Goal: Transaction & Acquisition: Download file/media

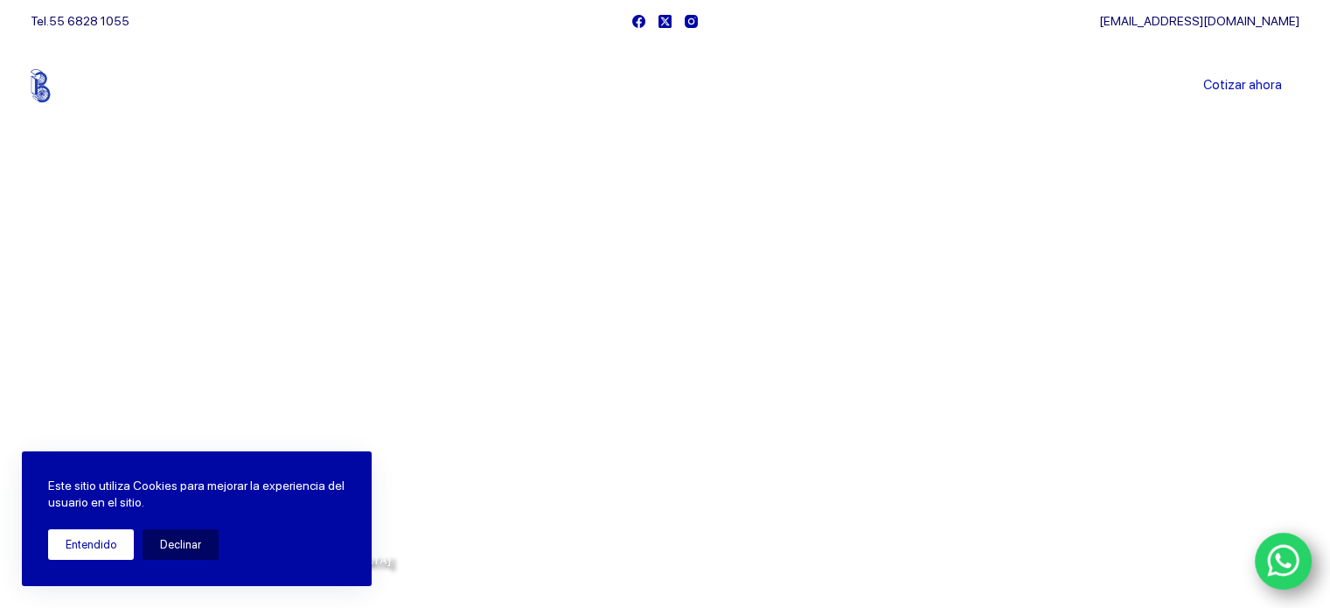
click at [93, 540] on button "Entendido" at bounding box center [91, 544] width 86 height 31
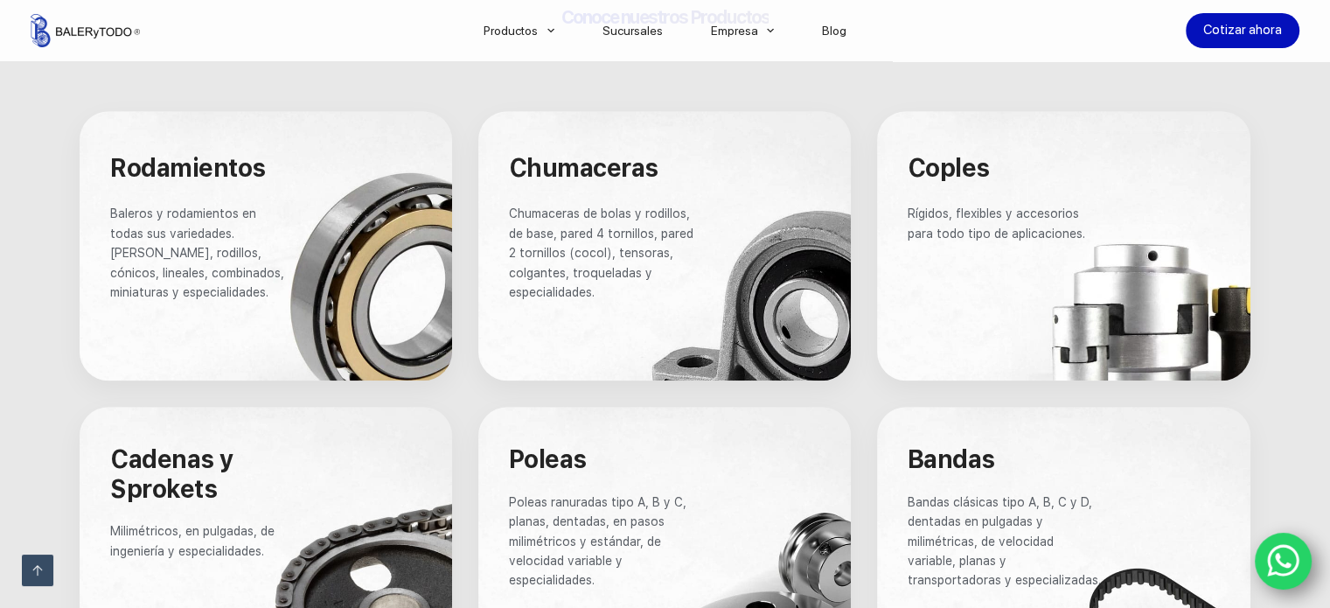
scroll to position [1049, 0]
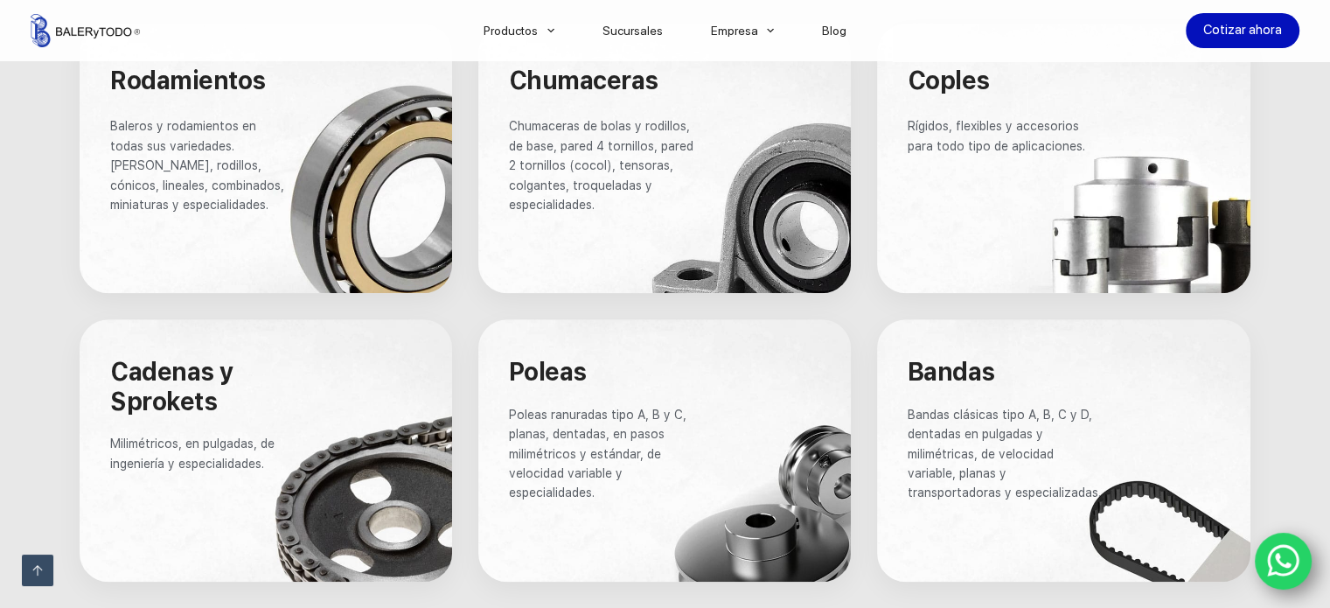
click at [226, 108] on div at bounding box center [266, 158] width 373 height 269
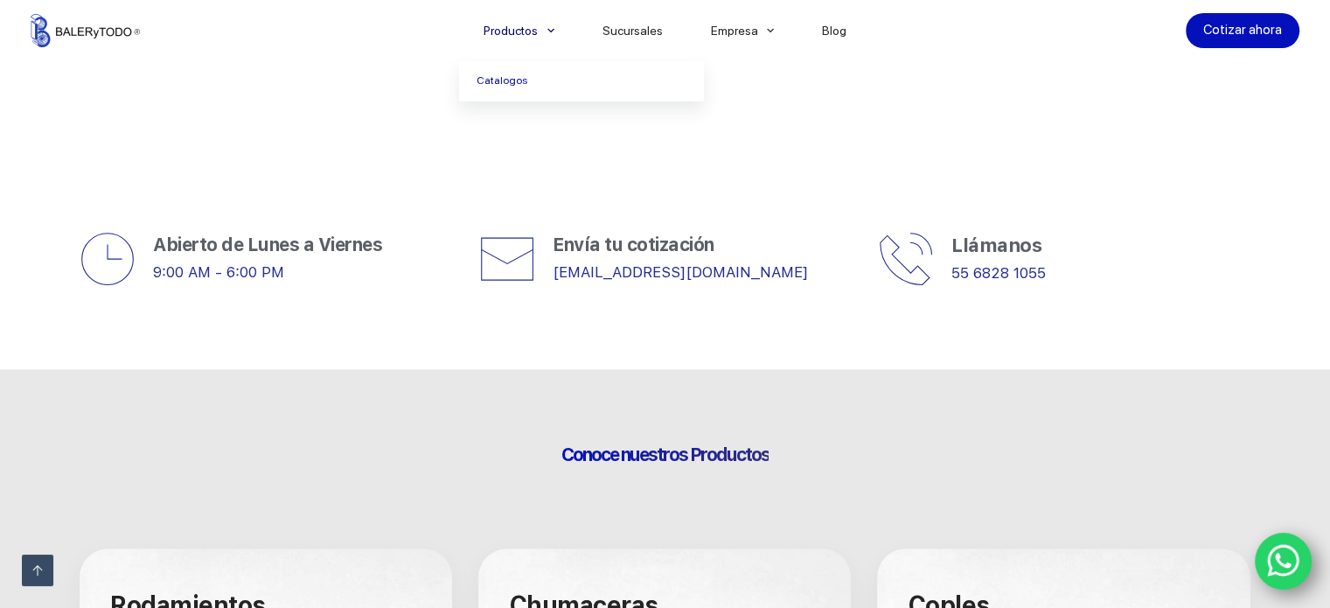
click at [554, 29] on icon "Menu Principal" at bounding box center [550, 30] width 7 height 7
click at [509, 76] on link "Catalogos" at bounding box center [581, 81] width 245 height 40
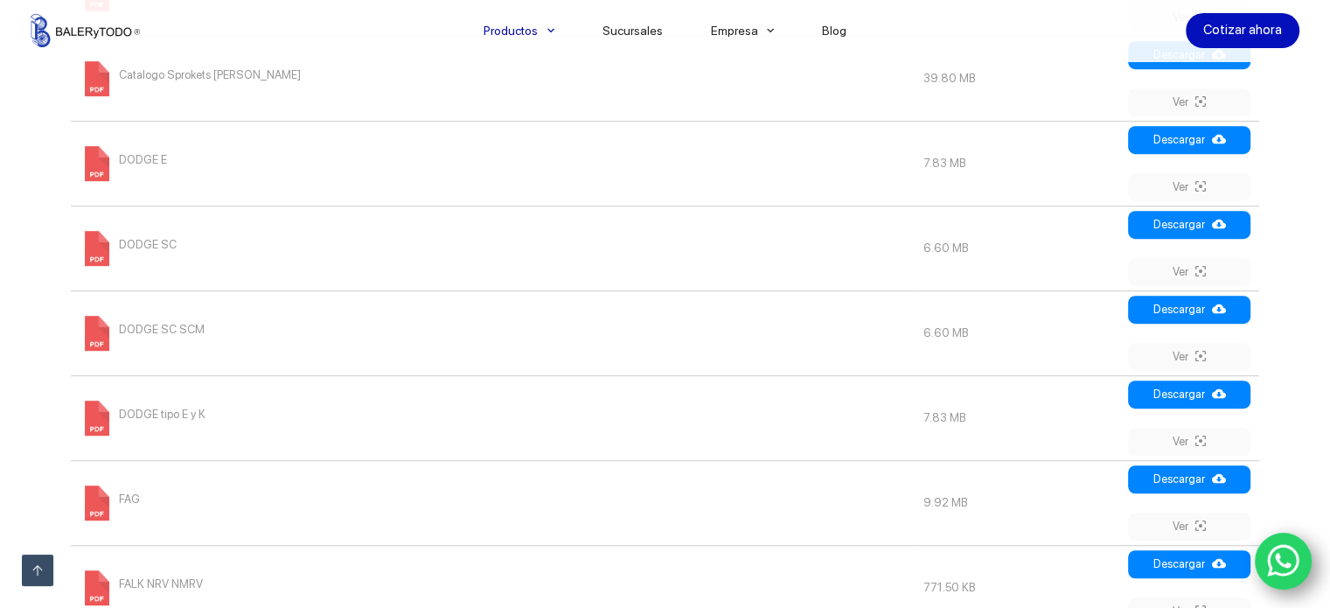
scroll to position [1137, 0]
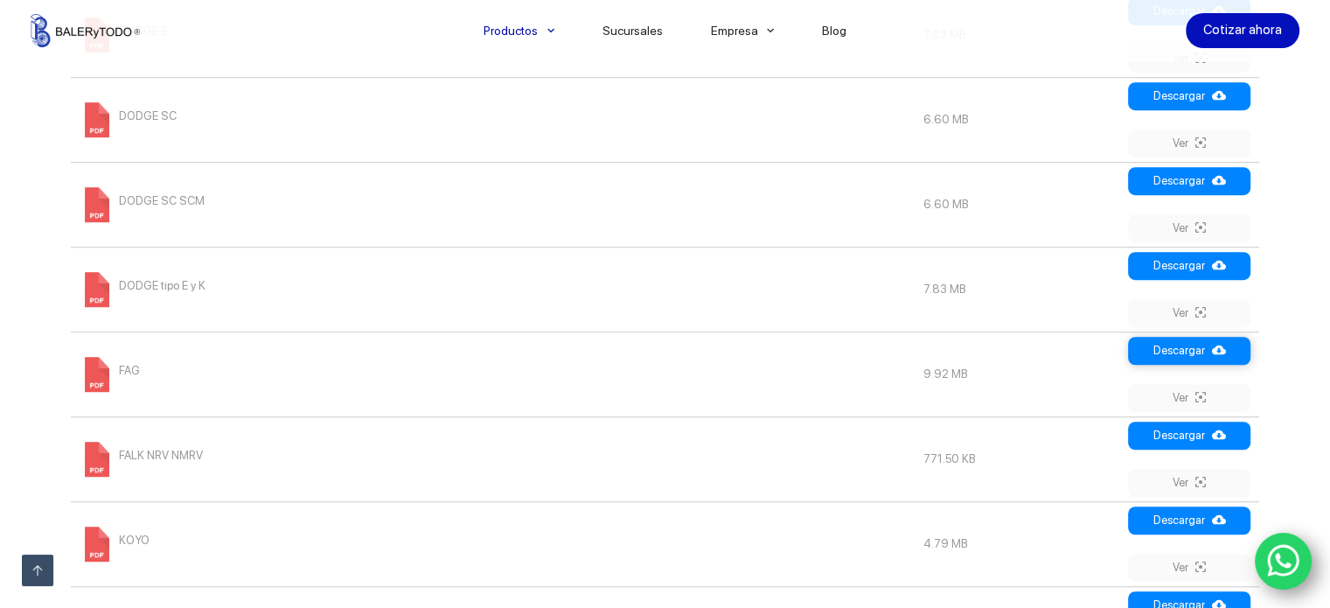
click at [1201, 346] on link "Descargar" at bounding box center [1189, 351] width 122 height 28
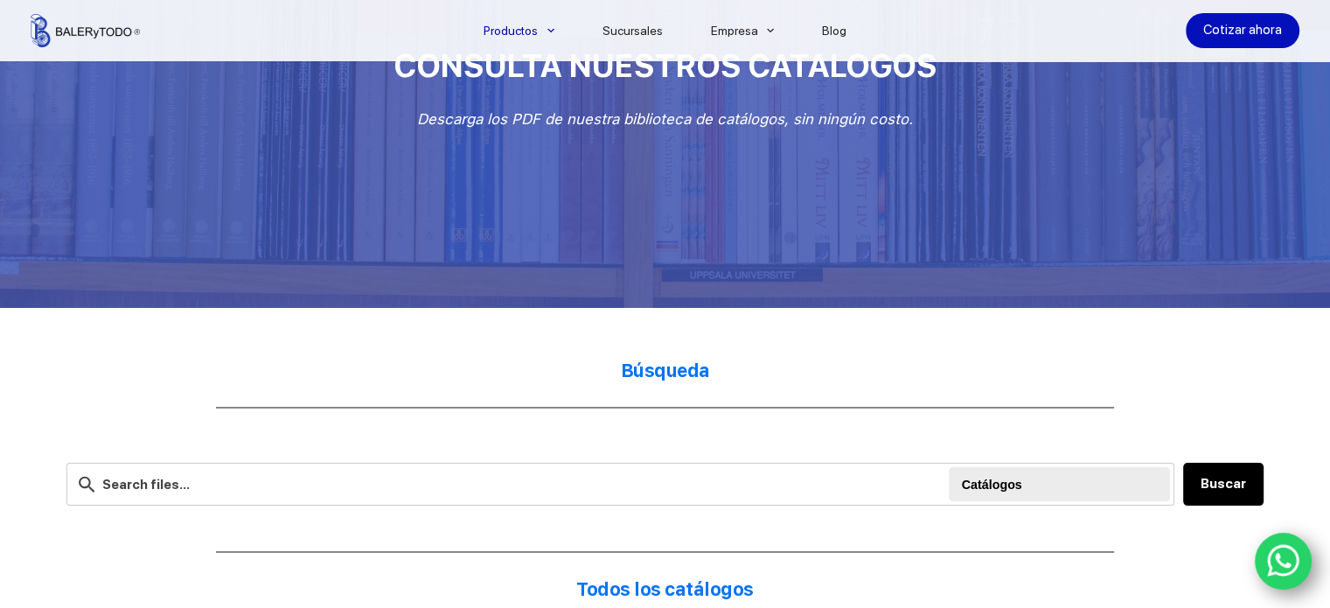
scroll to position [175, 0]
